Goal: Transaction & Acquisition: Purchase product/service

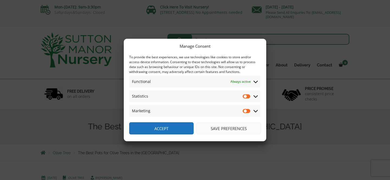
click at [211, 129] on button "Save preferences" at bounding box center [228, 128] width 64 height 12
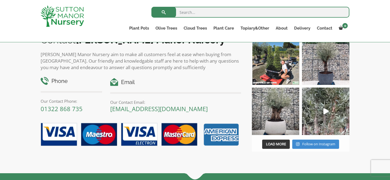
scroll to position [624, 0]
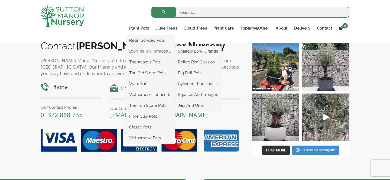
click at [145, 50] on link "100% Italian Terracotta" at bounding box center [150, 51] width 49 height 8
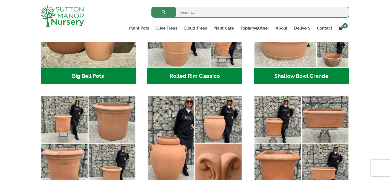
scroll to position [234, 0]
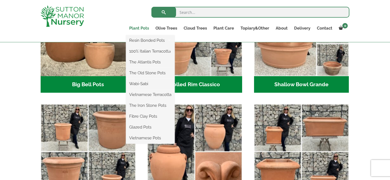
click at [140, 29] on link "Plant Pots" at bounding box center [139, 28] width 26 height 8
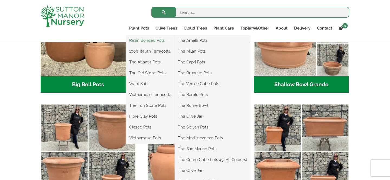
click at [142, 38] on link "Resin Bonded Pots" at bounding box center [150, 40] width 49 height 8
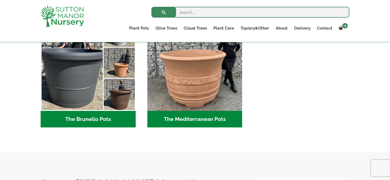
scroll to position [765, 0]
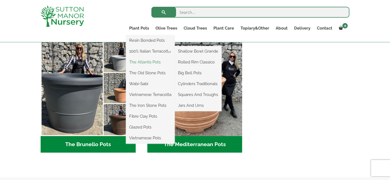
click at [145, 61] on link "The Atlantis Pots" at bounding box center [150, 62] width 49 height 8
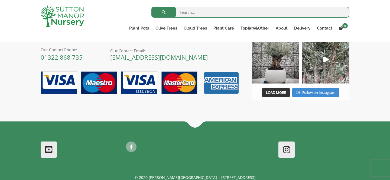
scroll to position [430, 0]
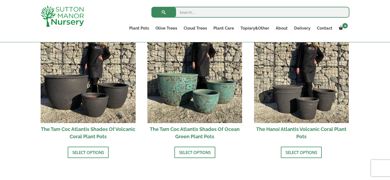
scroll to position [482, 0]
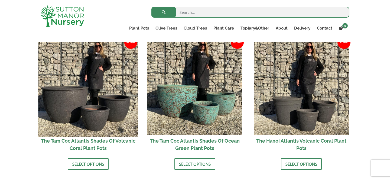
scroll to position [468, 0]
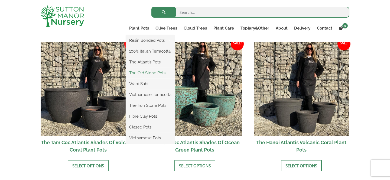
click at [146, 69] on link "The Old Stone Pots" at bounding box center [150, 73] width 49 height 8
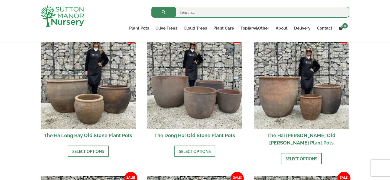
scroll to position [199, 0]
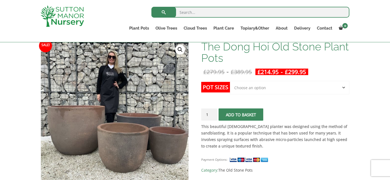
scroll to position [85, 0]
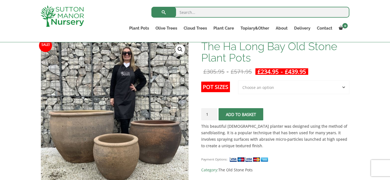
scroll to position [85, 0]
click at [275, 85] on select "Choose an option 3rd to Largest Pot In The Picture 2nd to Largest Pot In The Pi…" at bounding box center [293, 87] width 111 height 14
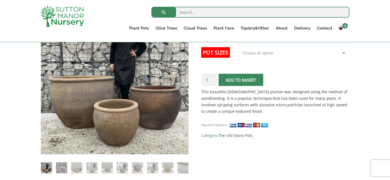
scroll to position [24, 0]
